Goal: Transaction & Acquisition: Purchase product/service

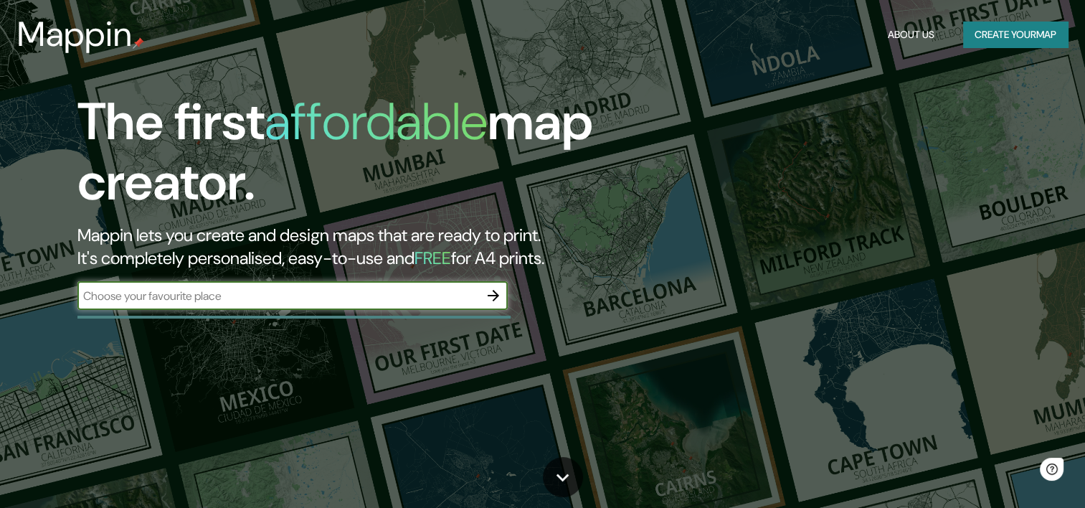
click at [342, 298] on input "text" at bounding box center [278, 296] width 402 height 16
type input "gua"
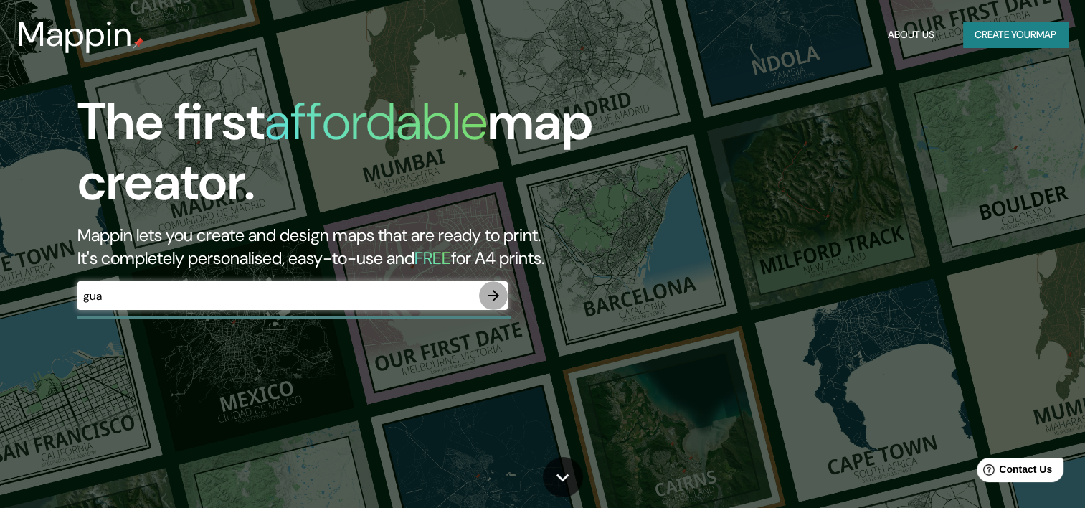
click at [495, 295] on icon "button" at bounding box center [493, 295] width 11 height 11
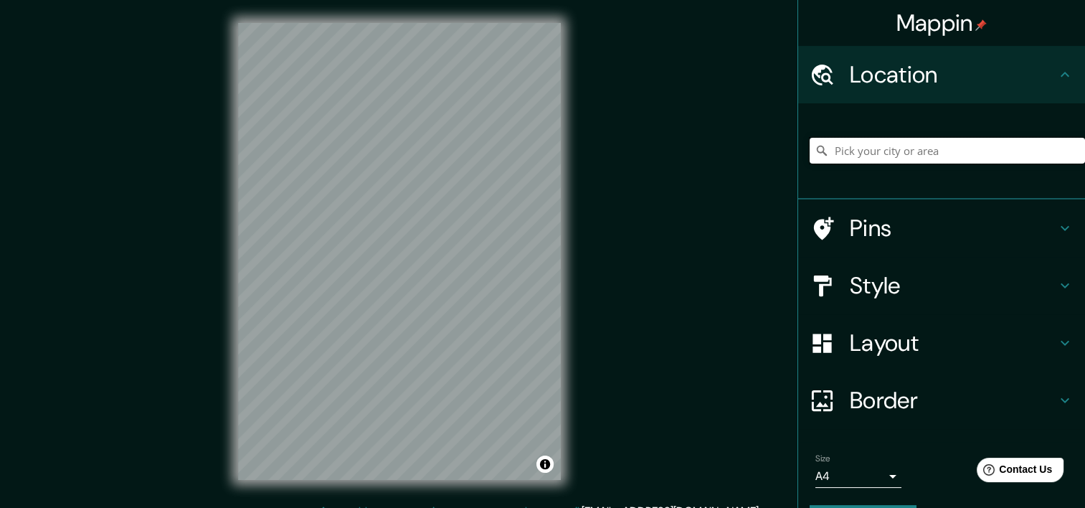
click at [861, 163] on input "Pick your city or area" at bounding box center [946, 151] width 275 height 26
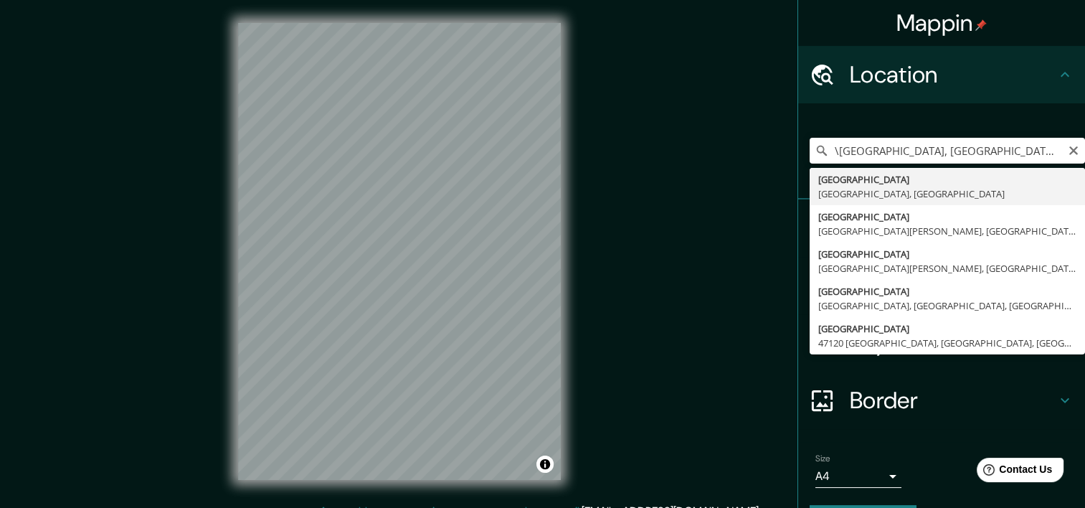
type input "[GEOGRAPHIC_DATA], [GEOGRAPHIC_DATA], [GEOGRAPHIC_DATA]"
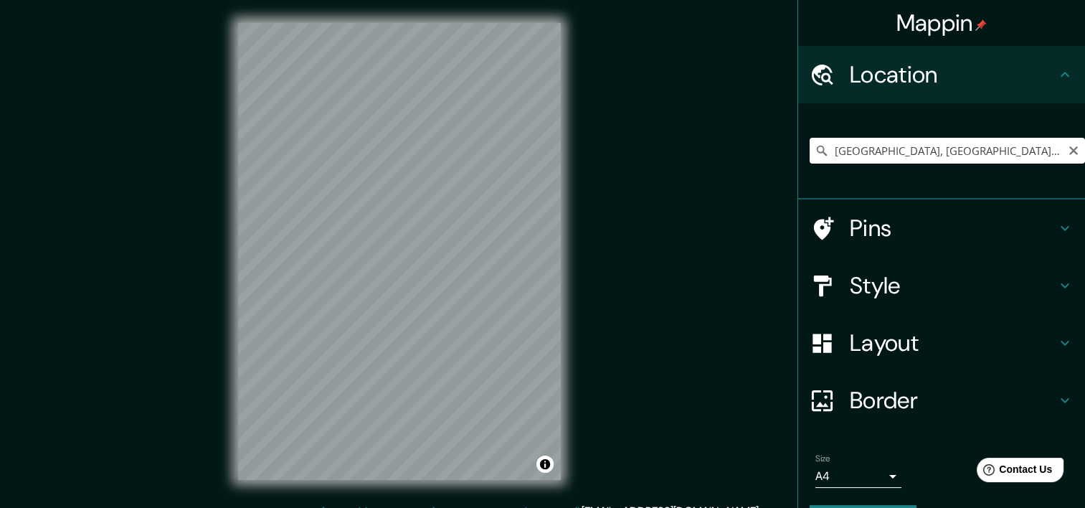
click at [879, 410] on h4 "Border" at bounding box center [953, 400] width 206 height 29
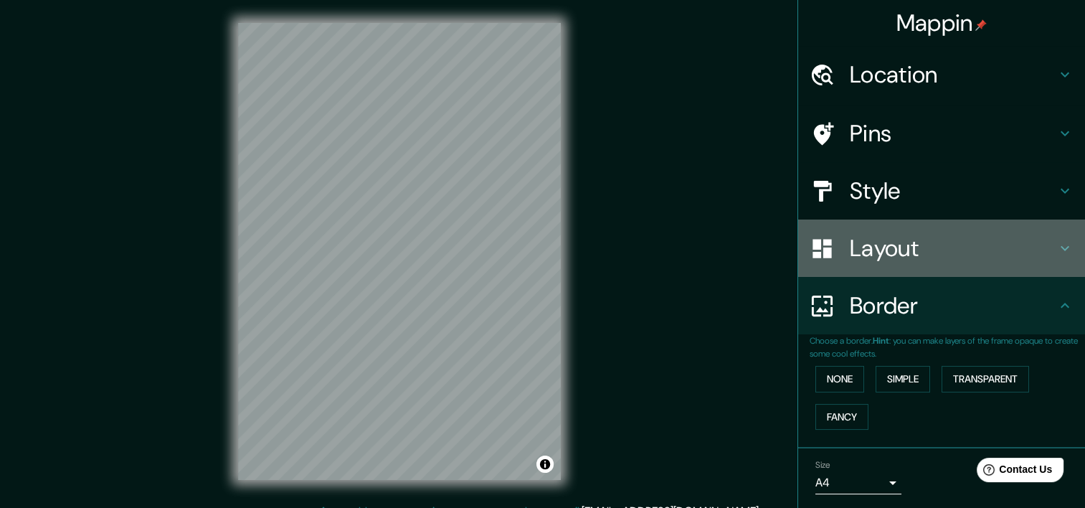
click at [903, 265] on div "Layout" at bounding box center [941, 247] width 287 height 57
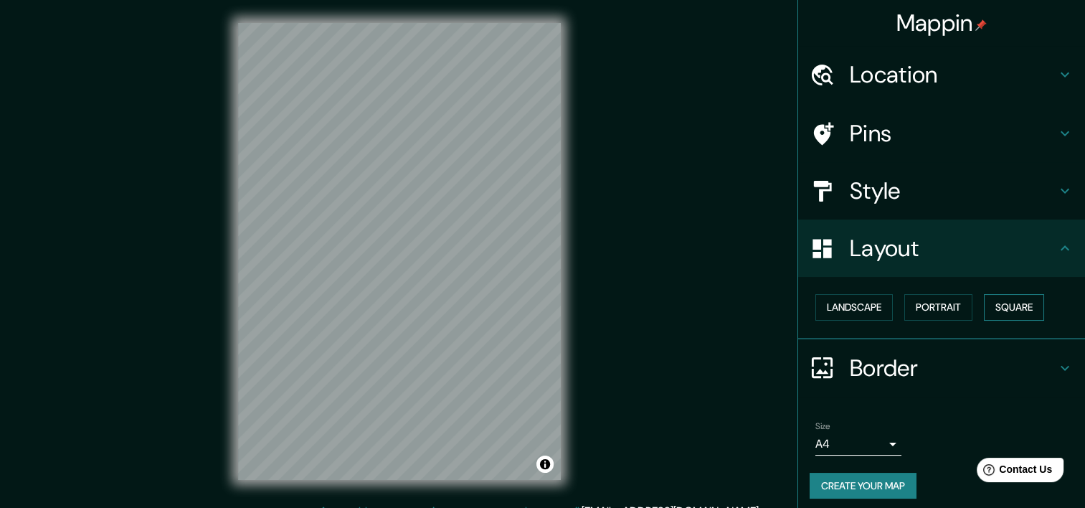
click at [1001, 305] on button "Square" at bounding box center [1014, 307] width 60 height 27
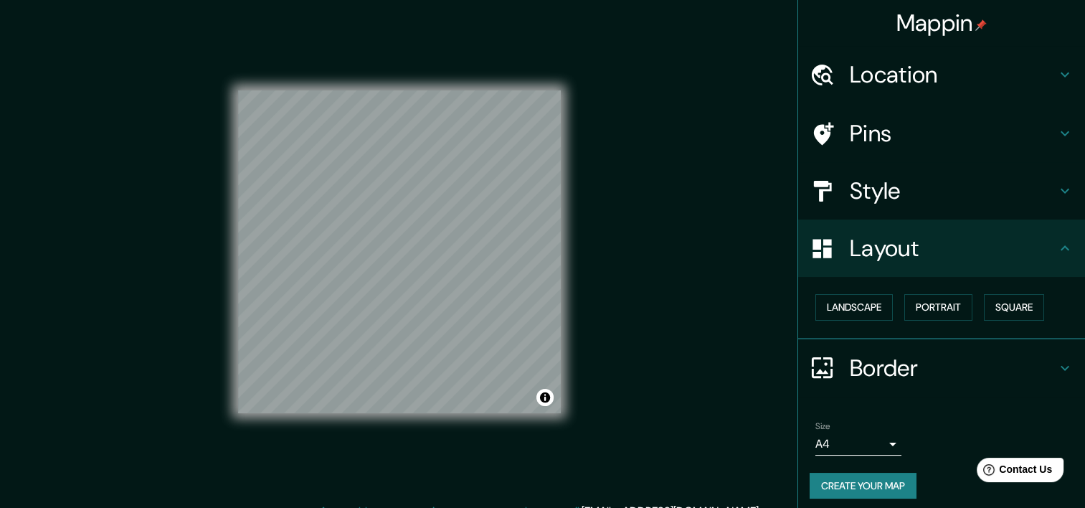
click at [855, 479] on button "Create your map" at bounding box center [862, 485] width 107 height 27
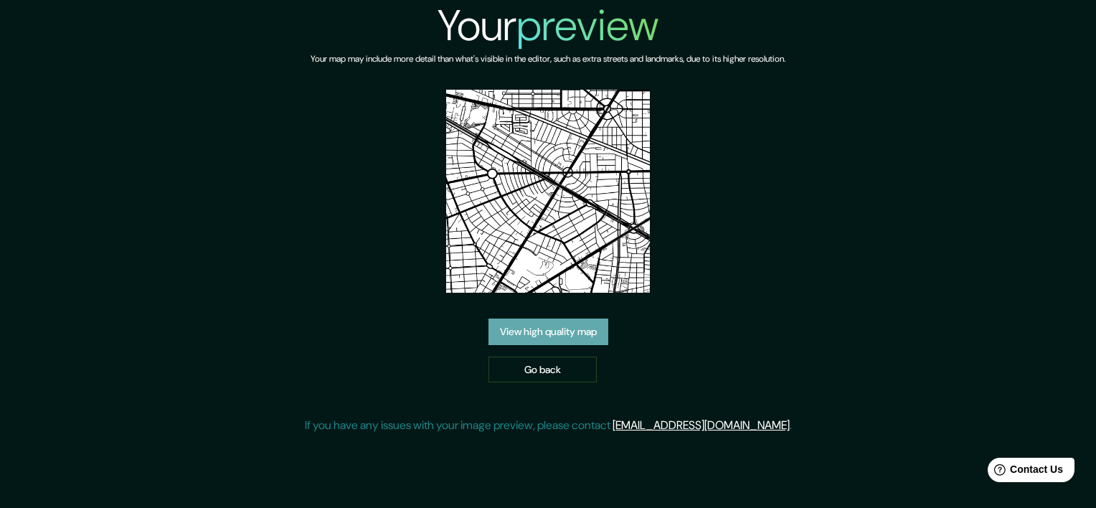
click at [555, 338] on link "View high quality map" at bounding box center [548, 331] width 120 height 27
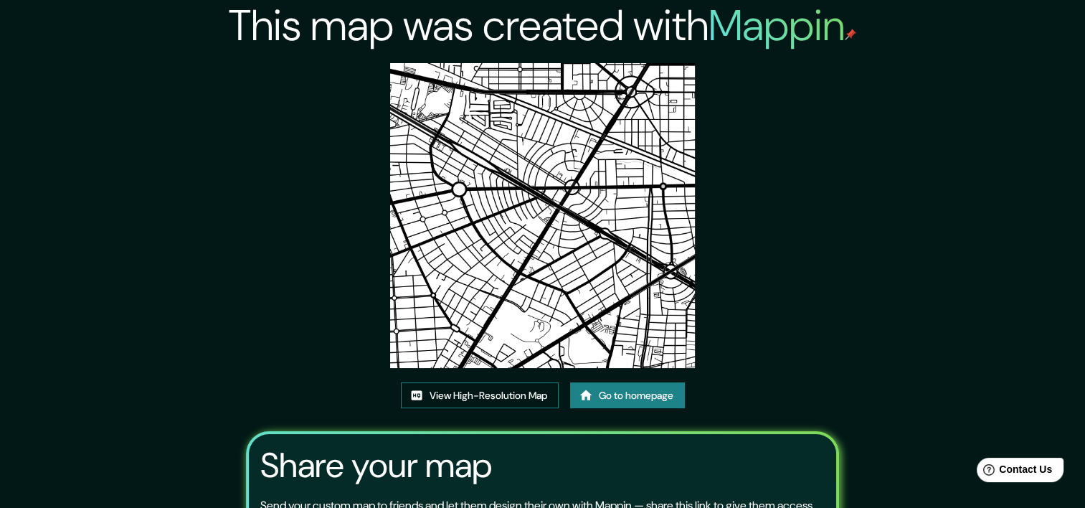
click at [510, 397] on link "View High-Resolution Map" at bounding box center [480, 395] width 158 height 27
